Goal: Book appointment/travel/reservation

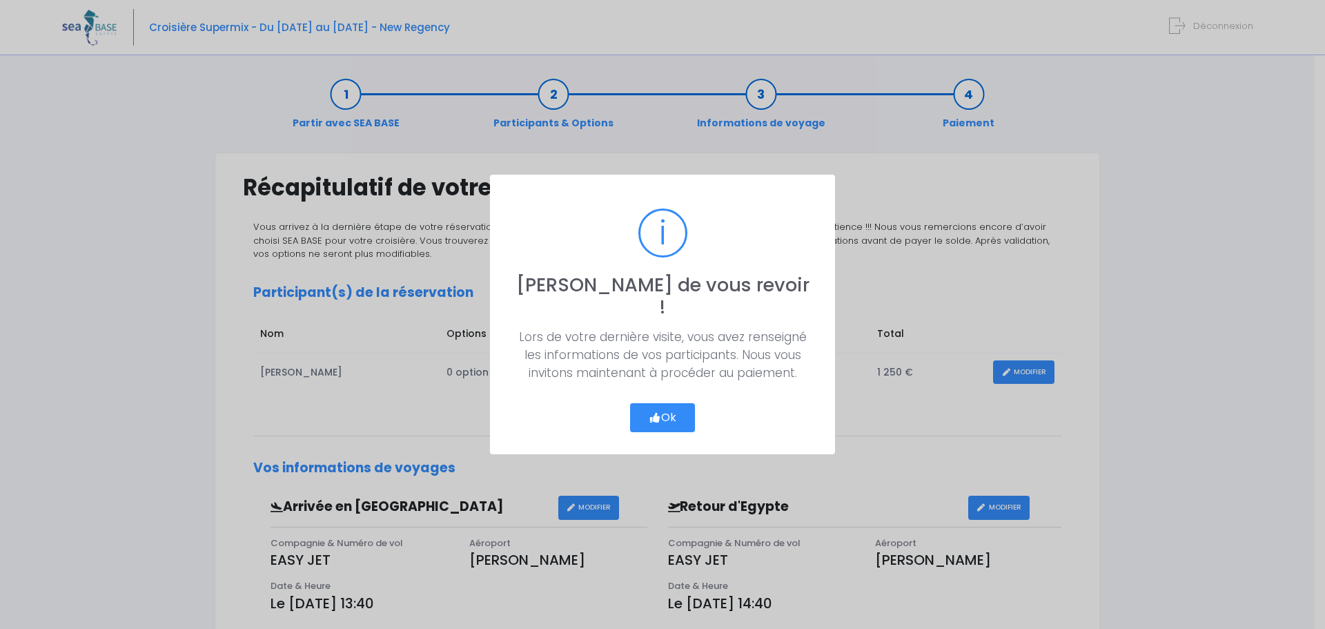
click at [667, 403] on button "Ok" at bounding box center [662, 417] width 65 height 29
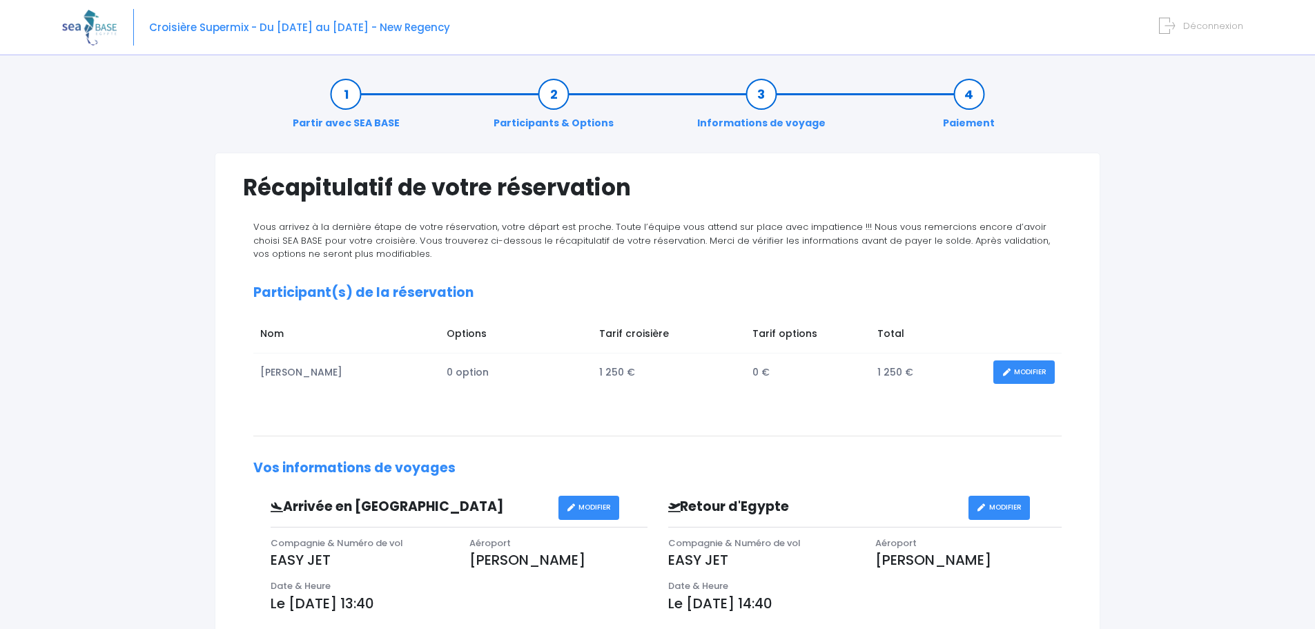
click at [1019, 368] on link "MODIFIER" at bounding box center [1023, 372] width 61 height 24
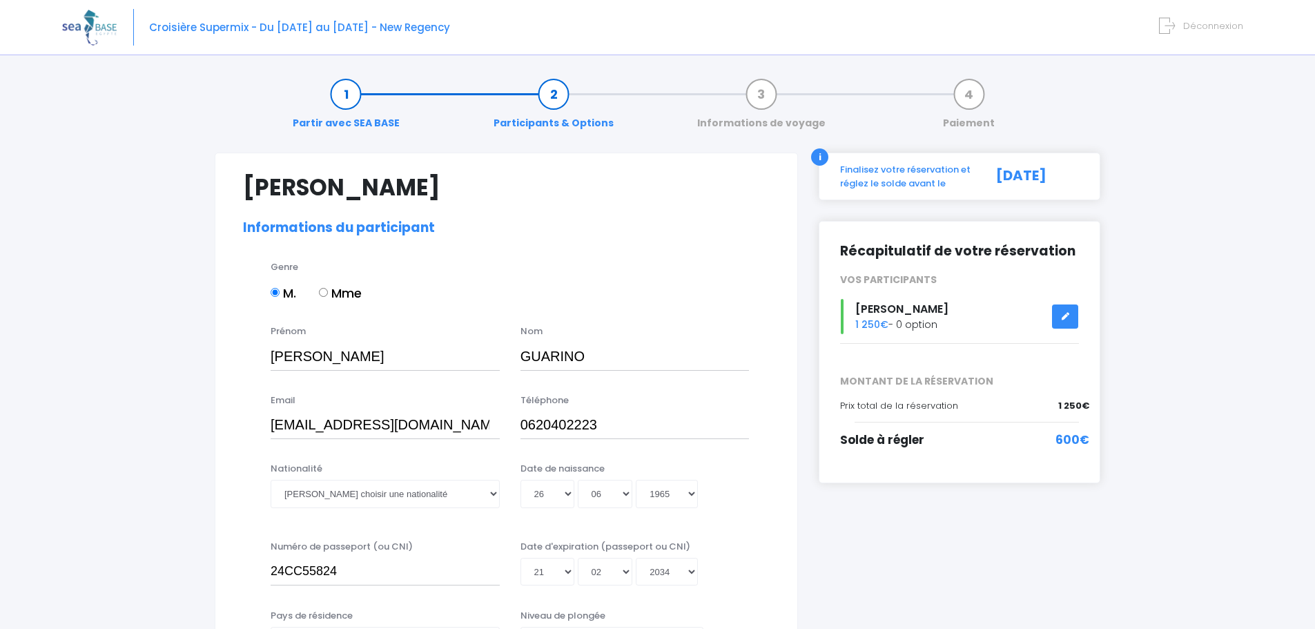
select select "MF1"
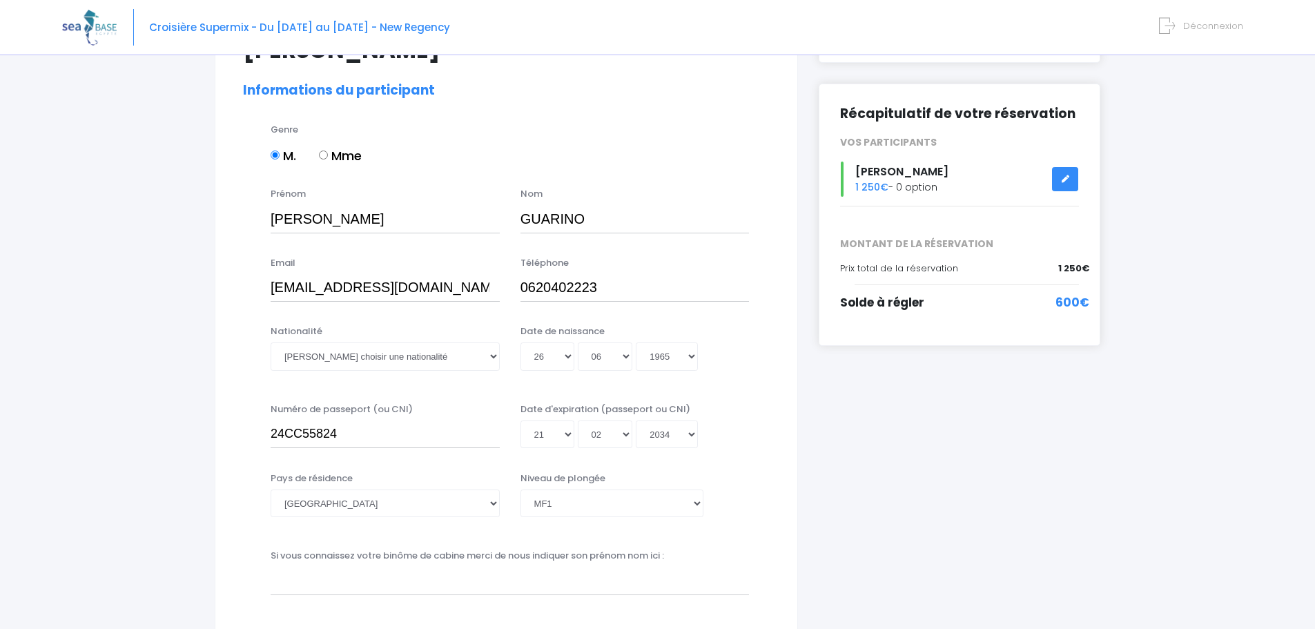
scroll to position [138, 0]
click at [493, 354] on select "Veuillez choisir une nationalité Afghane Albanaise Algerienne Allemande America…" at bounding box center [385, 356] width 229 height 28
select select "Française"
click at [271, 342] on select "Veuillez choisir une nationalité Afghane Albanaise Algerienne Allemande America…" at bounding box center [385, 356] width 229 height 28
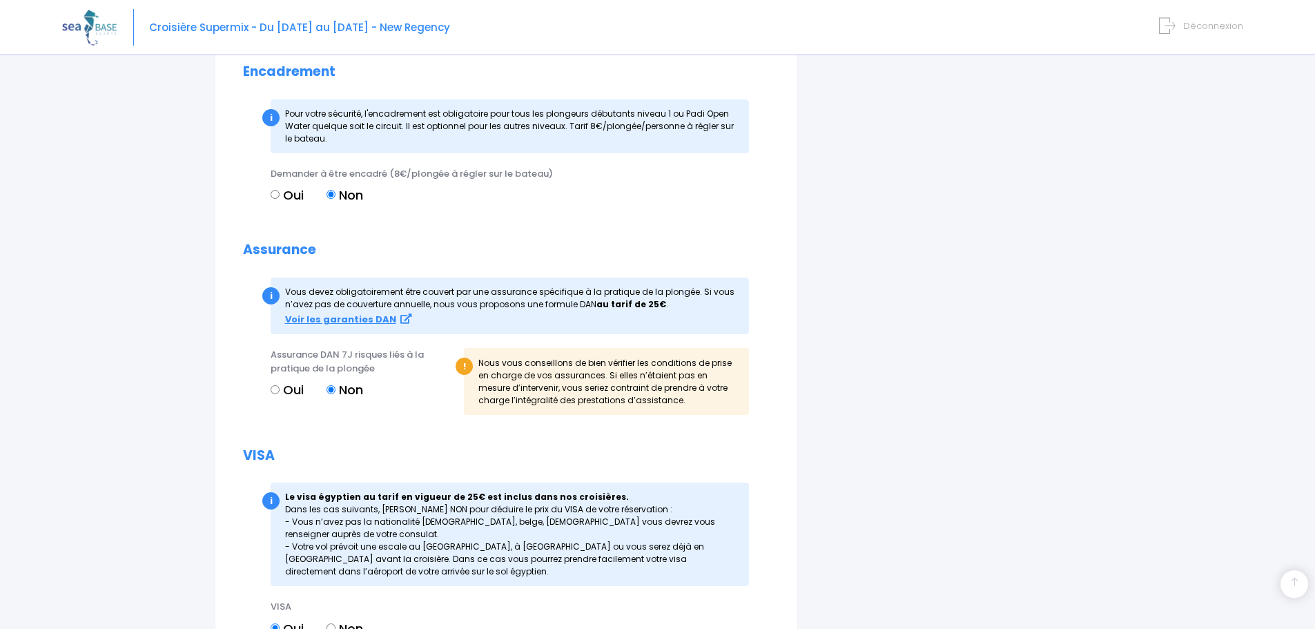
scroll to position [1173, 0]
click at [324, 317] on strong "Voir les garanties DAN" at bounding box center [340, 318] width 111 height 13
click at [278, 386] on input "Oui" at bounding box center [275, 388] width 9 height 9
radio input "true"
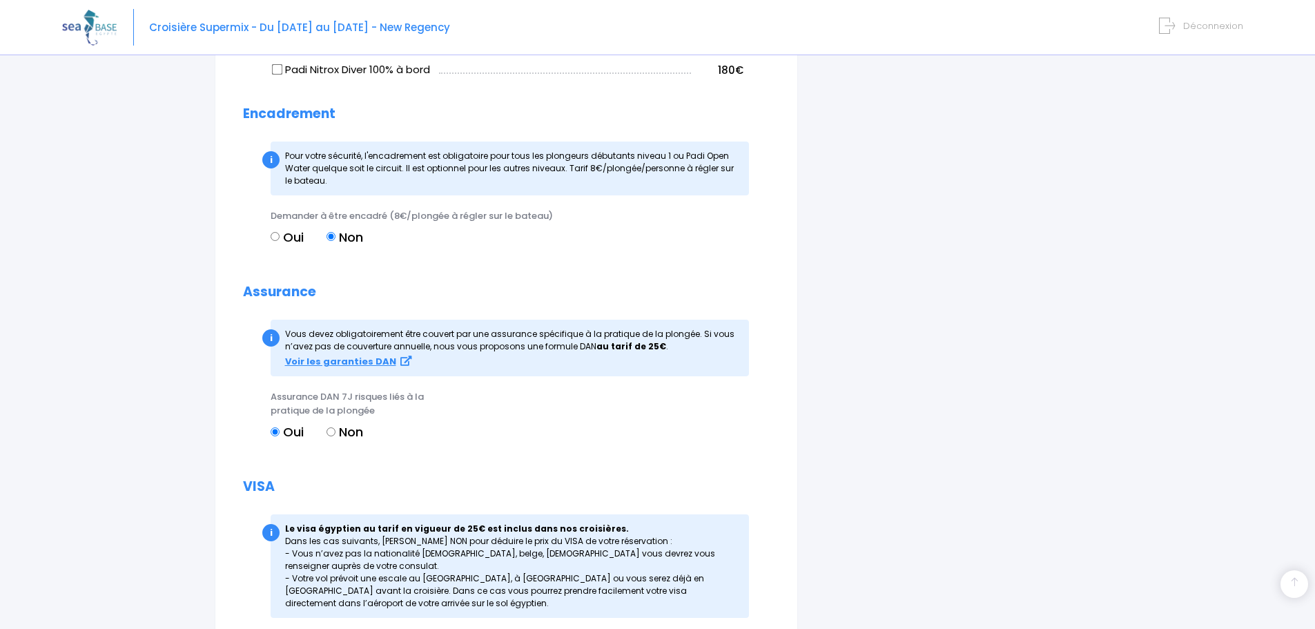
scroll to position [1242, 0]
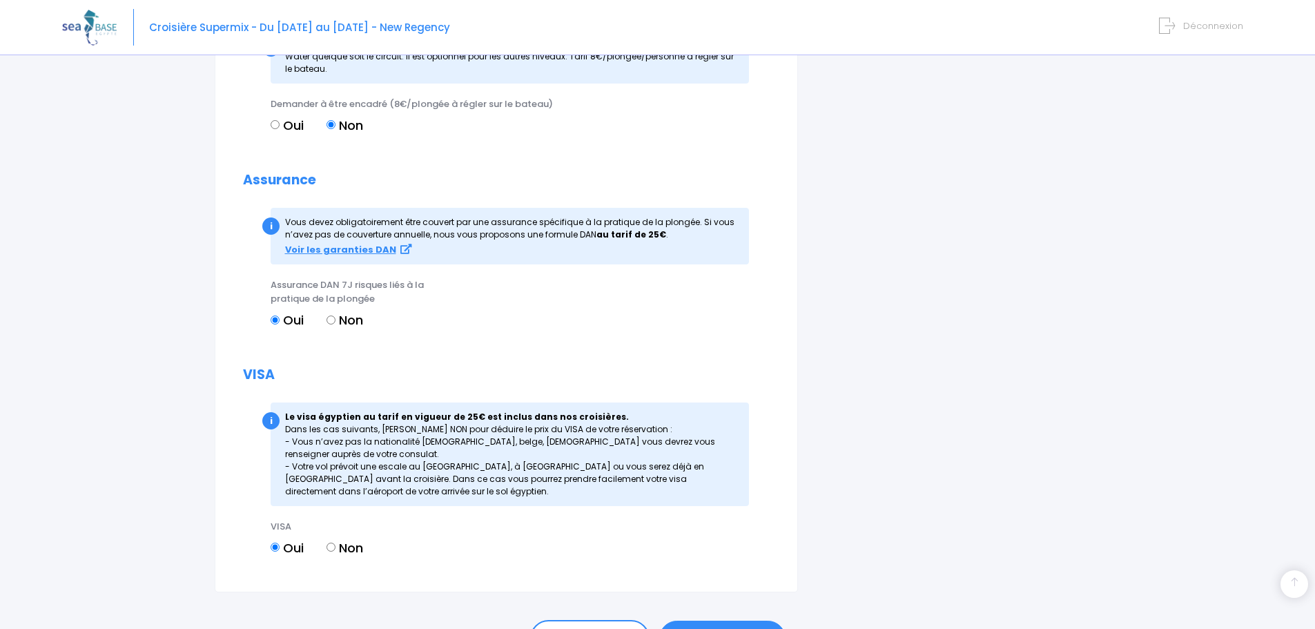
click at [335, 546] on input "Non" at bounding box center [330, 546] width 9 height 9
radio input "true"
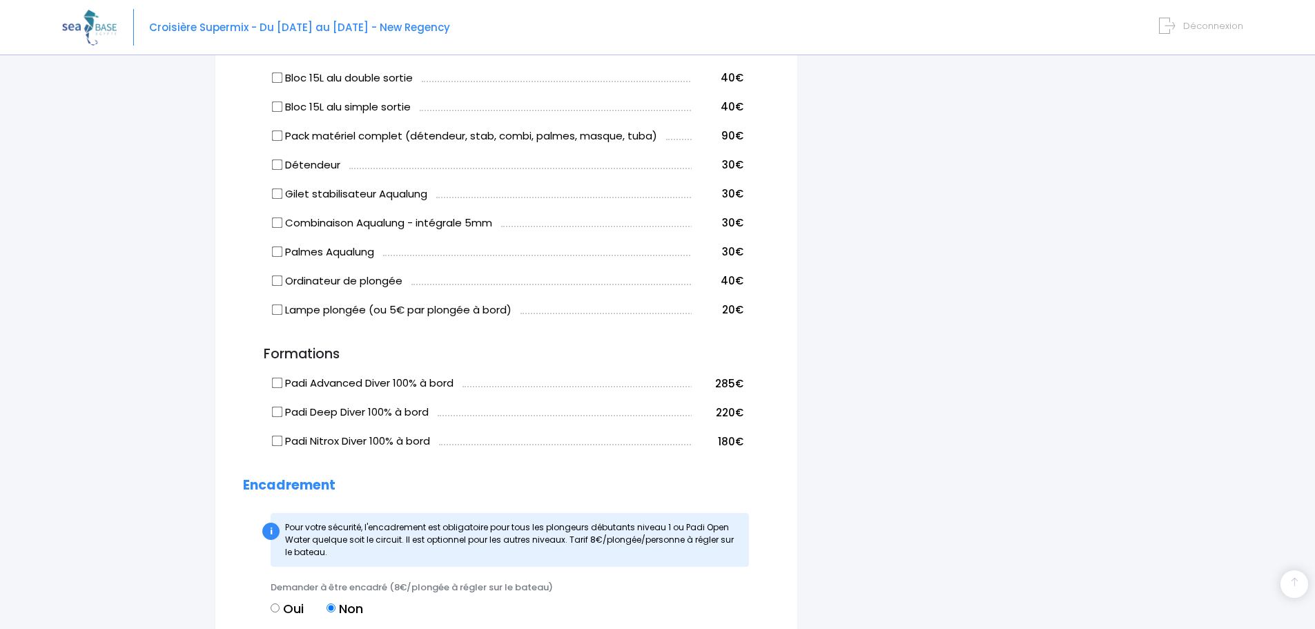
scroll to position [1346, 0]
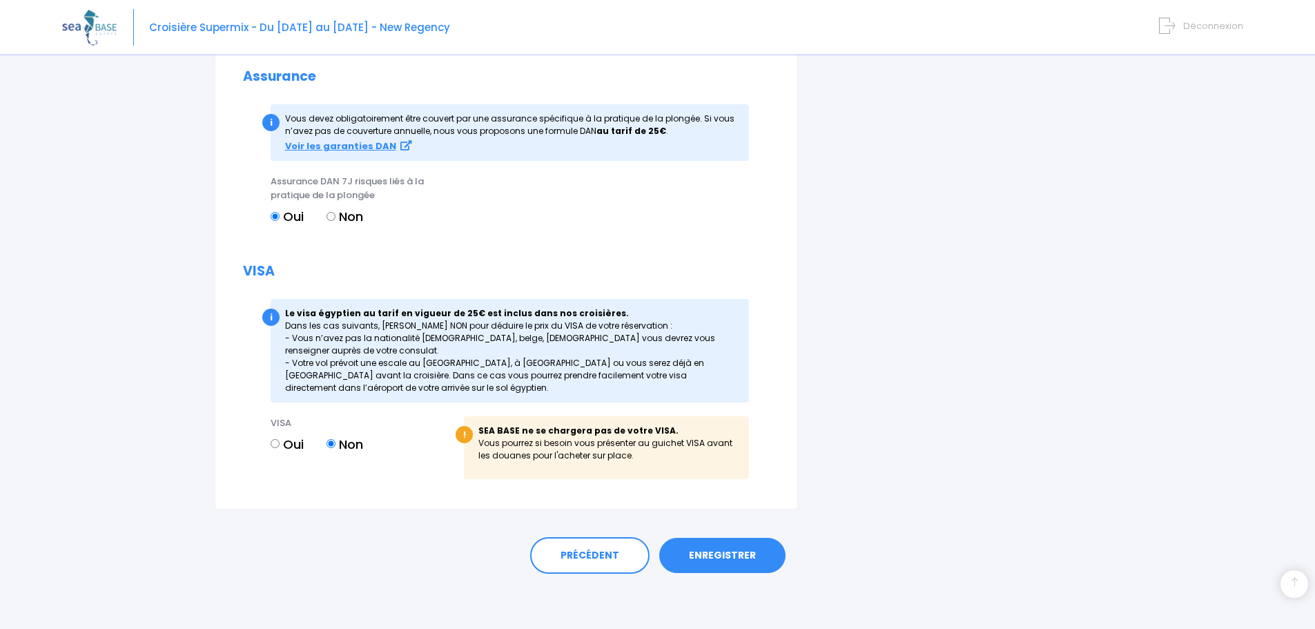
click at [273, 444] on input "Oui" at bounding box center [275, 443] width 9 height 9
radio input "true"
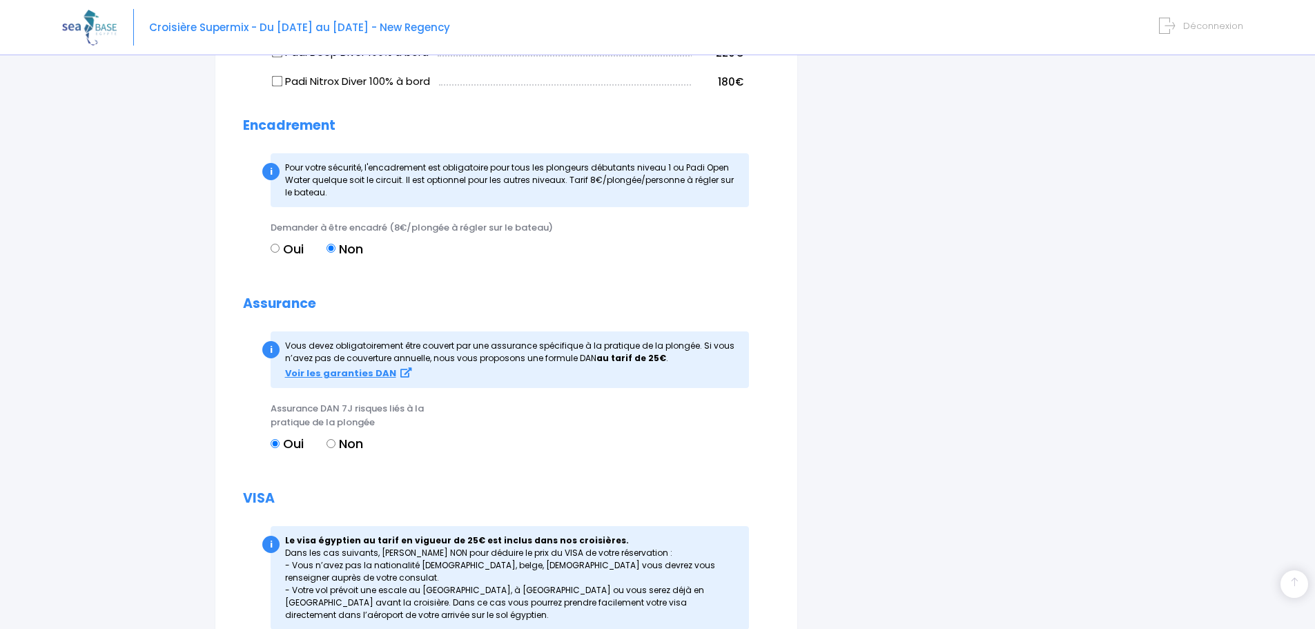
scroll to position [1187, 0]
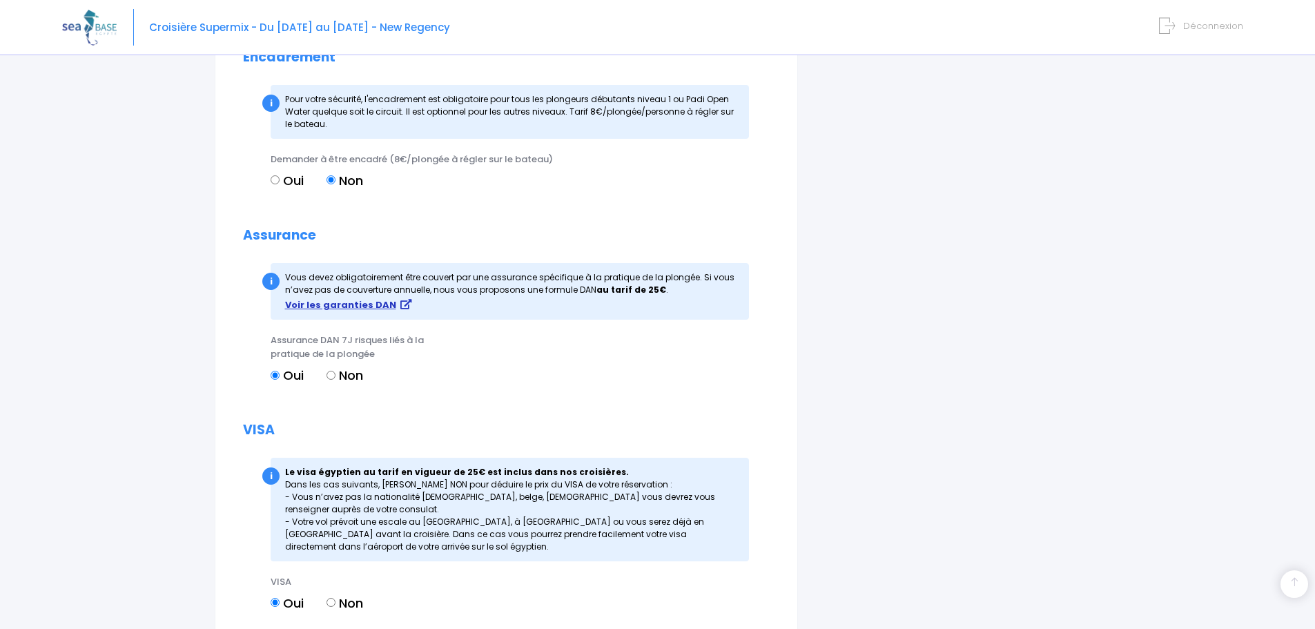
click at [343, 304] on strong "Voir les garanties DAN" at bounding box center [340, 304] width 111 height 13
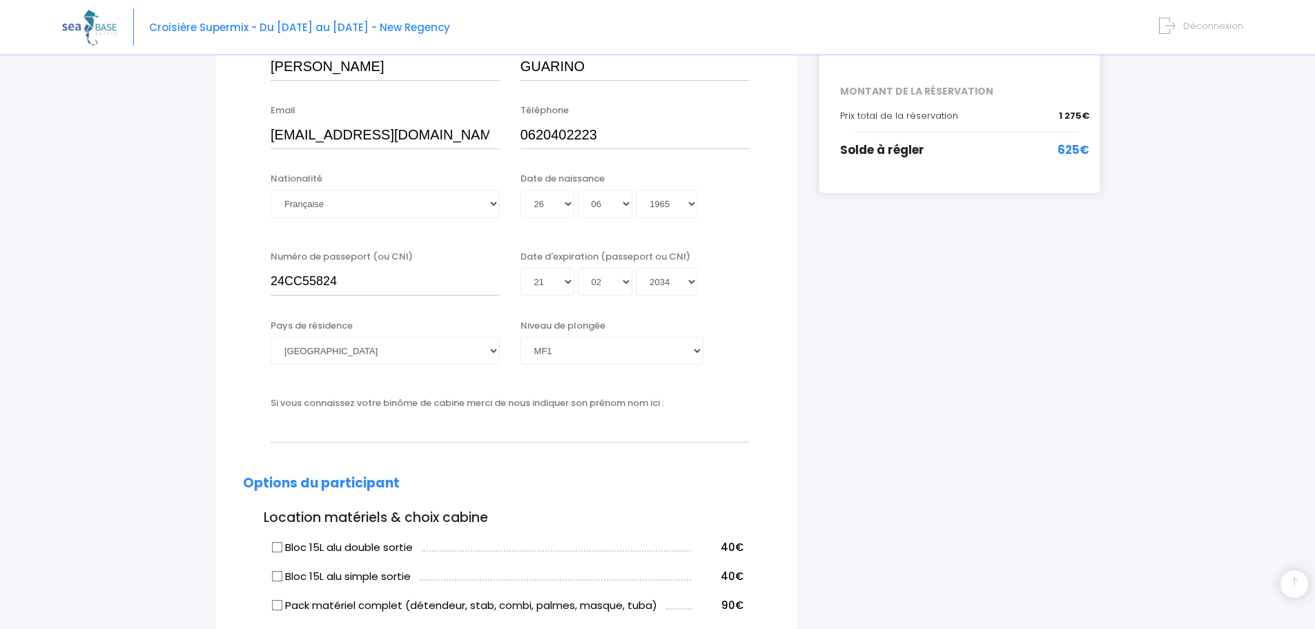
scroll to position [0, 0]
